Goal: Task Accomplishment & Management: Manage account settings

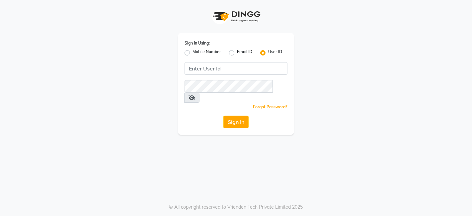
click at [190, 53] on div "Mobile Number" at bounding box center [203, 53] width 37 height 8
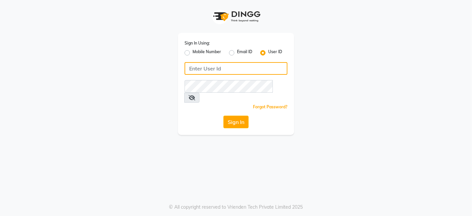
click at [218, 69] on input "Username" at bounding box center [236, 68] width 103 height 13
type input "queen123"
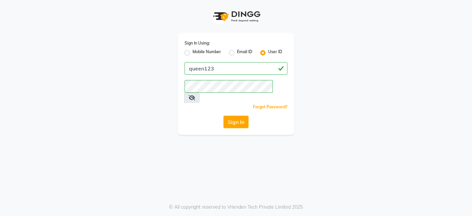
click at [306, 133] on div "Sign In Using: Mobile Number Email ID User ID queen123 Remember me Forgot Passw…" at bounding box center [236, 108] width 472 height 216
click at [243, 116] on button "Sign In" at bounding box center [235, 122] width 25 height 13
